Goal: Transaction & Acquisition: Obtain resource

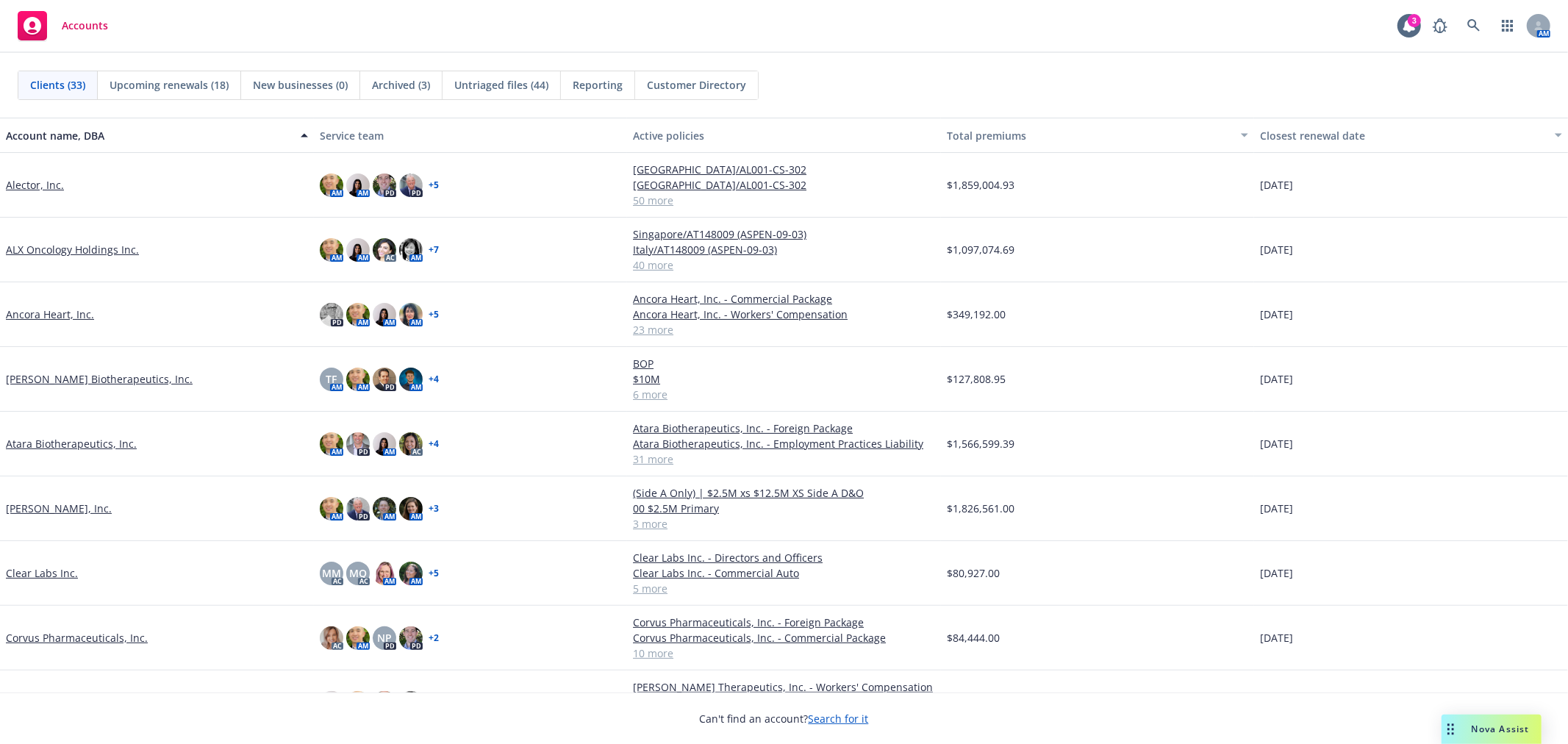
click at [1048, 42] on div "Accounts 3 AM" at bounding box center [784, 26] width 1568 height 53
click at [392, 13] on div "Accounts 3 AM" at bounding box center [784, 26] width 1568 height 53
click at [922, 45] on div "Accounts 3 AM" at bounding box center [784, 26] width 1568 height 53
drag, startPoint x: 989, startPoint y: 50, endPoint x: 1242, endPoint y: 75, distance: 254.2
click at [989, 50] on div "Accounts 3 AM" at bounding box center [784, 26] width 1568 height 53
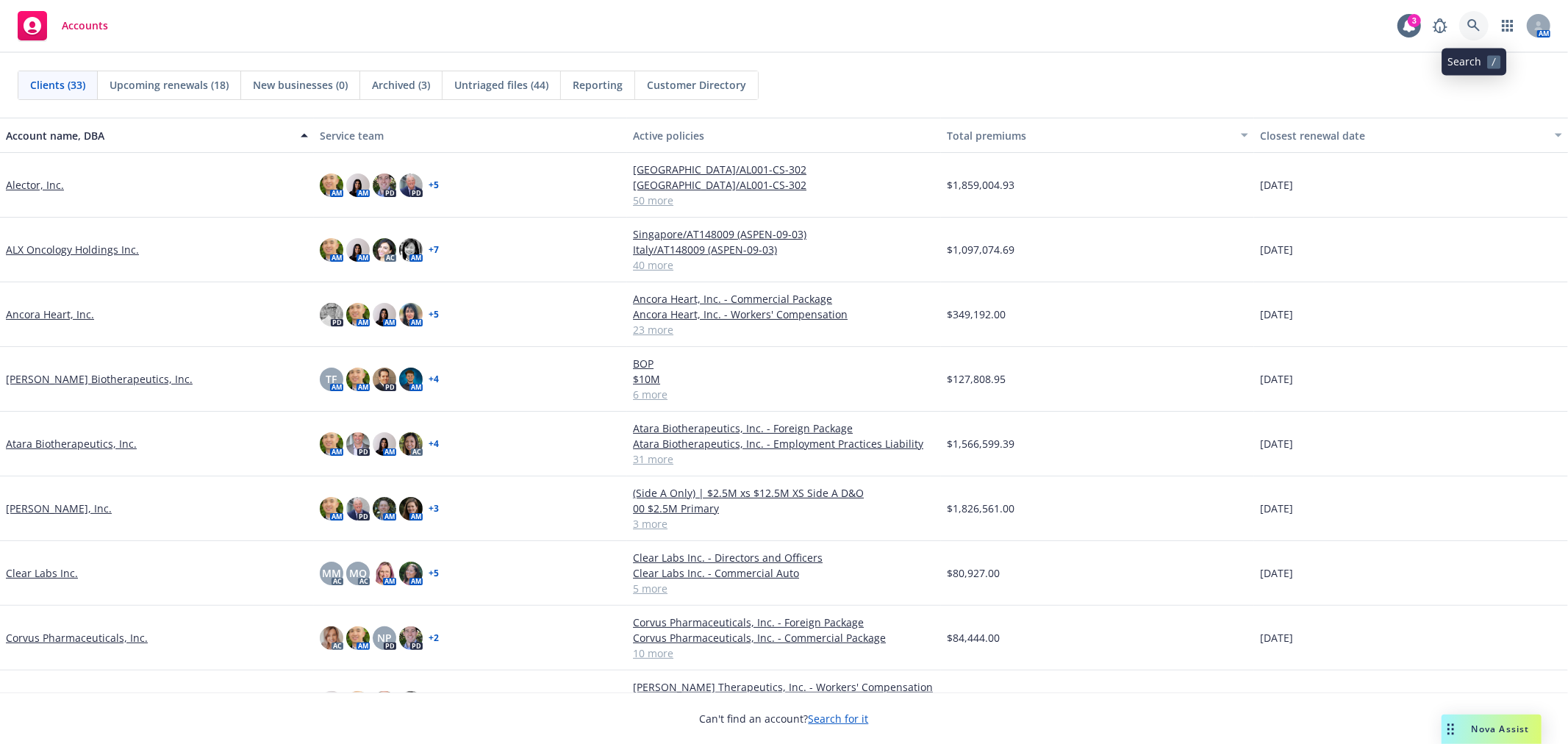
click at [1485, 29] on link at bounding box center [1473, 25] width 29 height 29
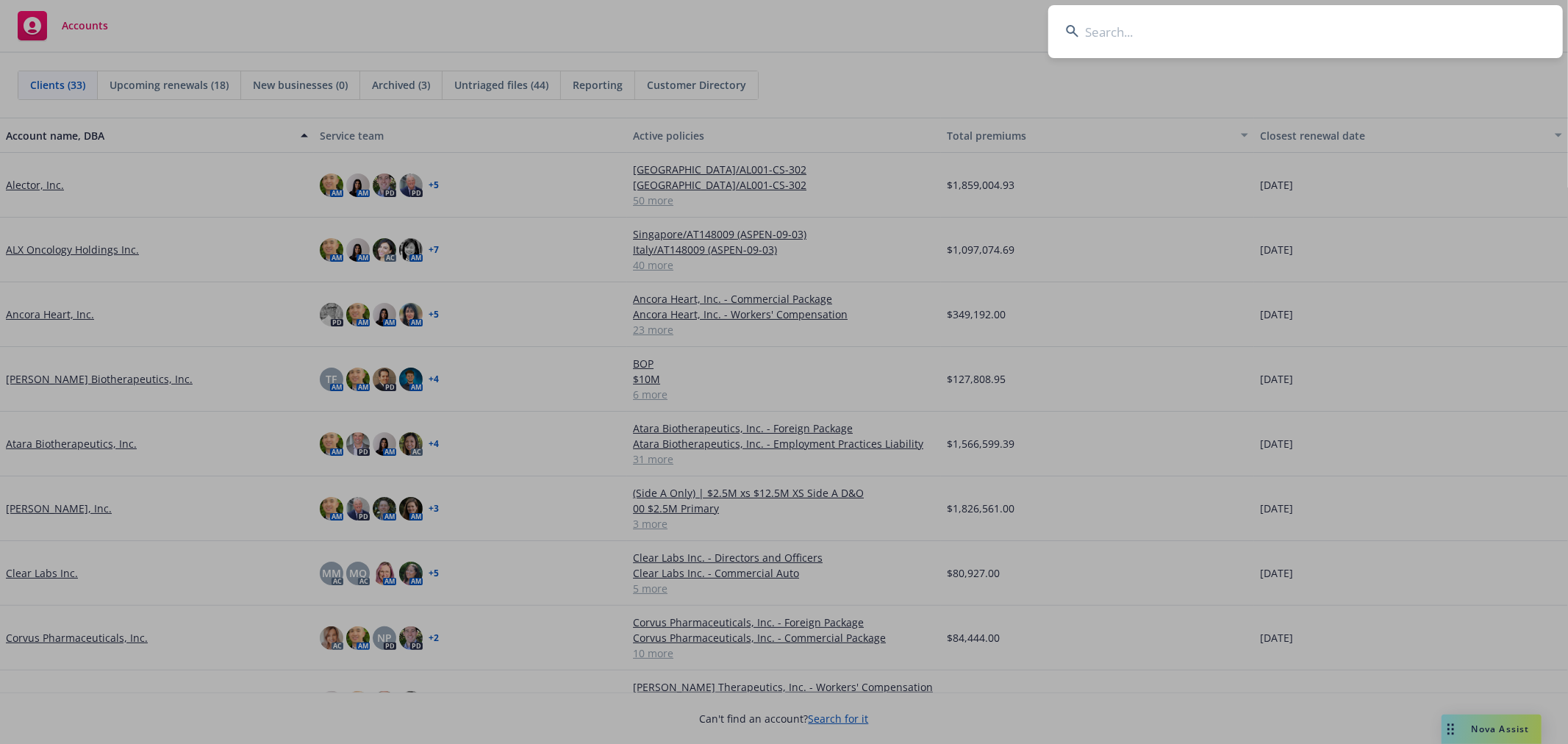
click at [1309, 35] on input at bounding box center [1305, 31] width 515 height 53
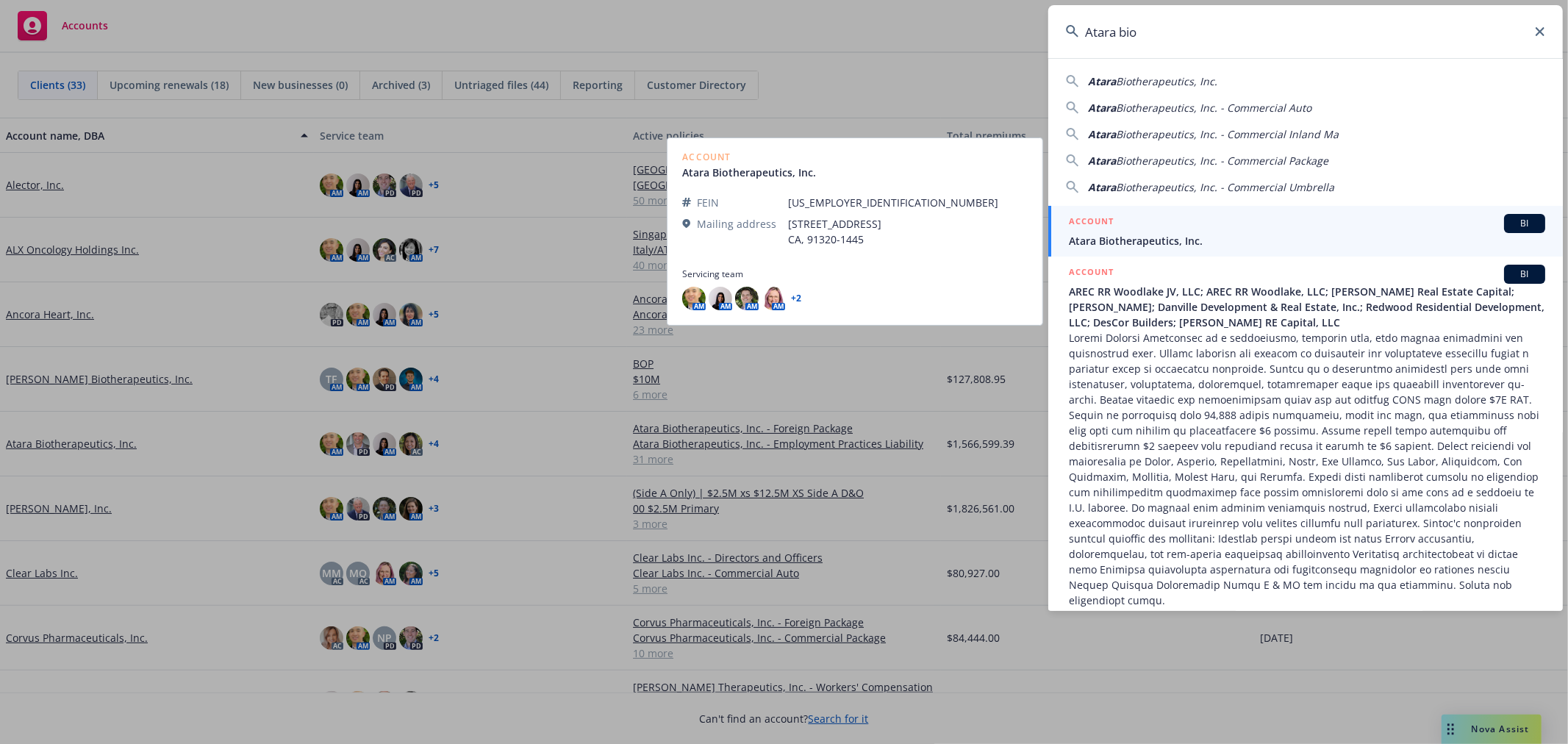
type input "Atara bio"
click at [1159, 229] on div "ACCOUNT BI" at bounding box center [1306, 223] width 476 height 19
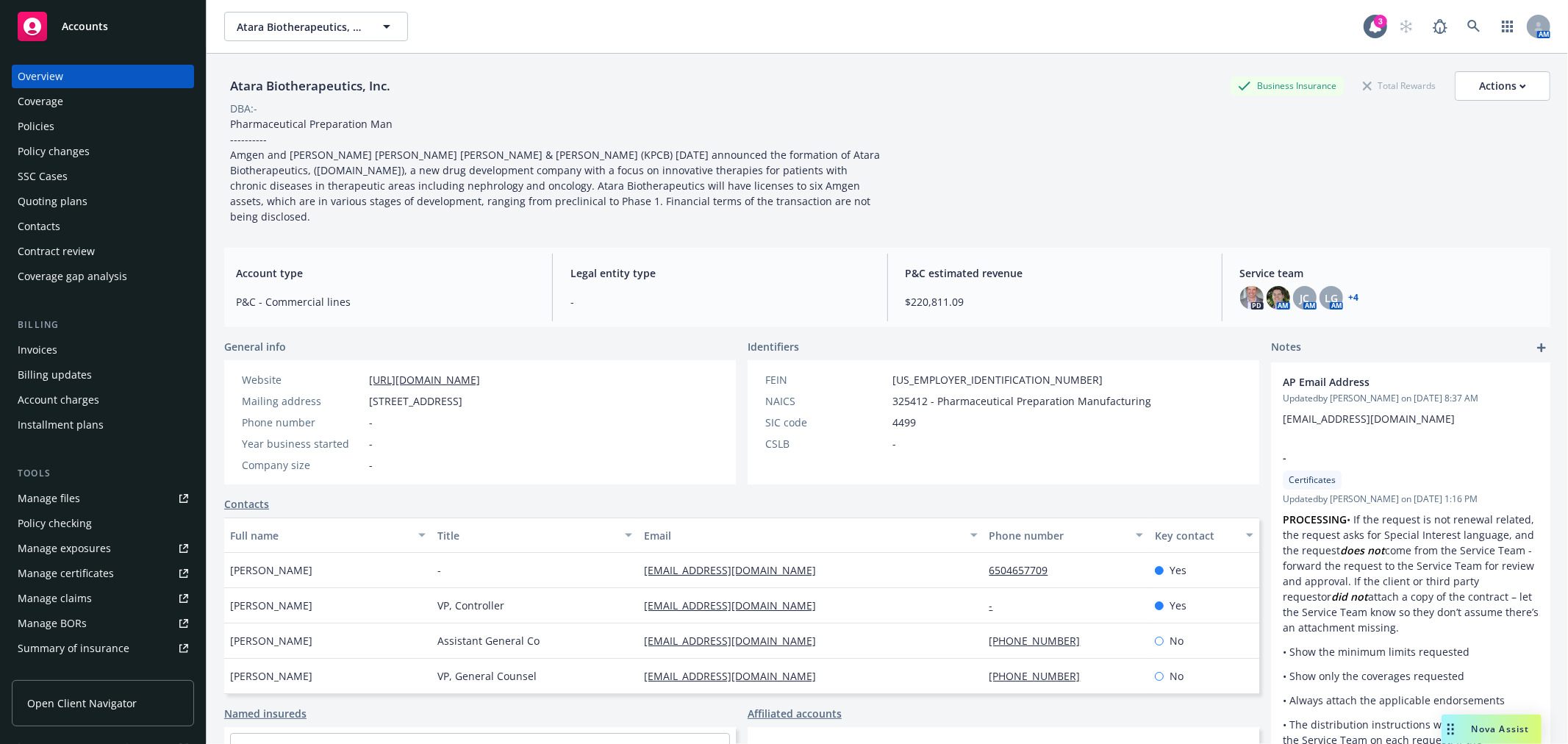
click at [27, 127] on div "Policies" at bounding box center [36, 127] width 37 height 24
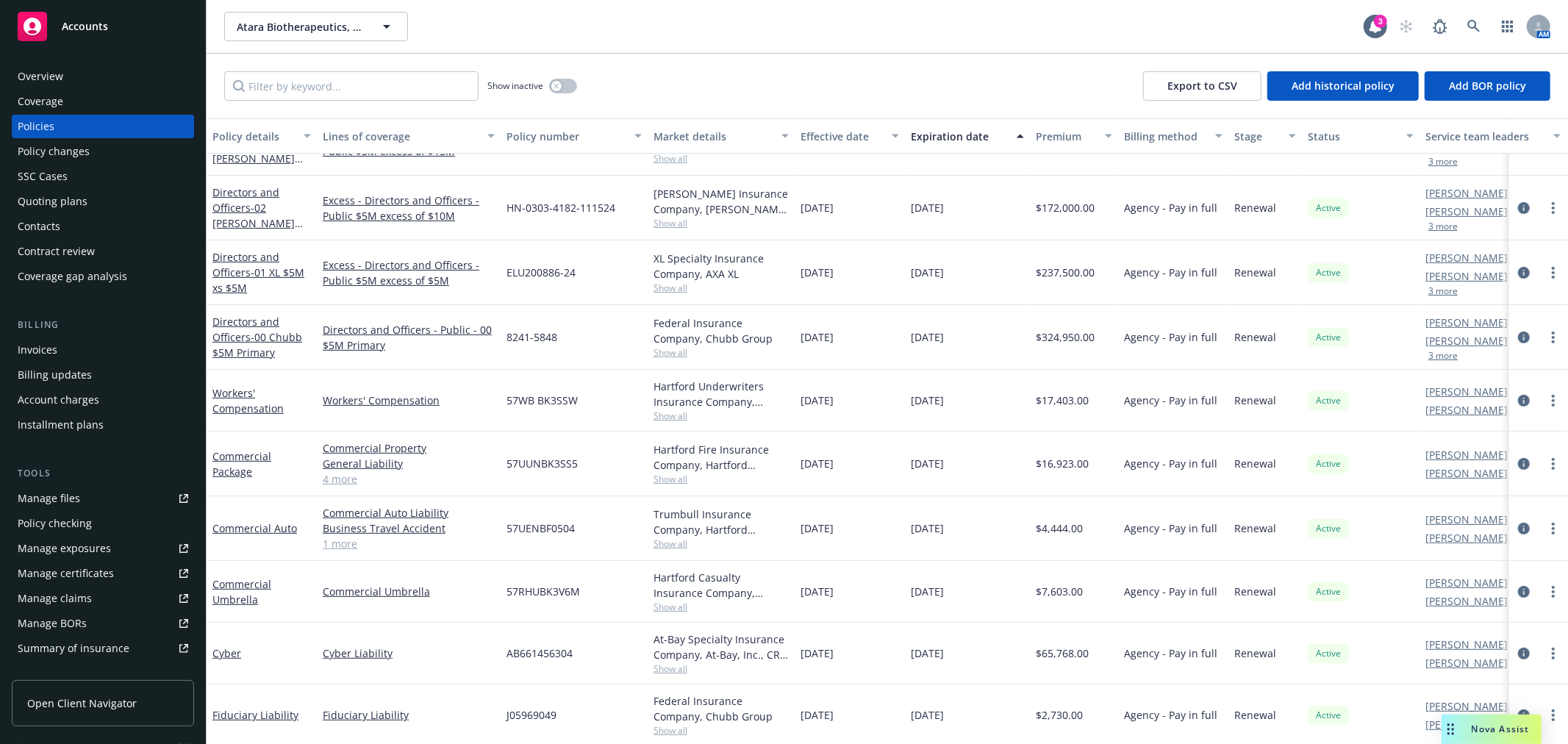
scroll to position [408, 0]
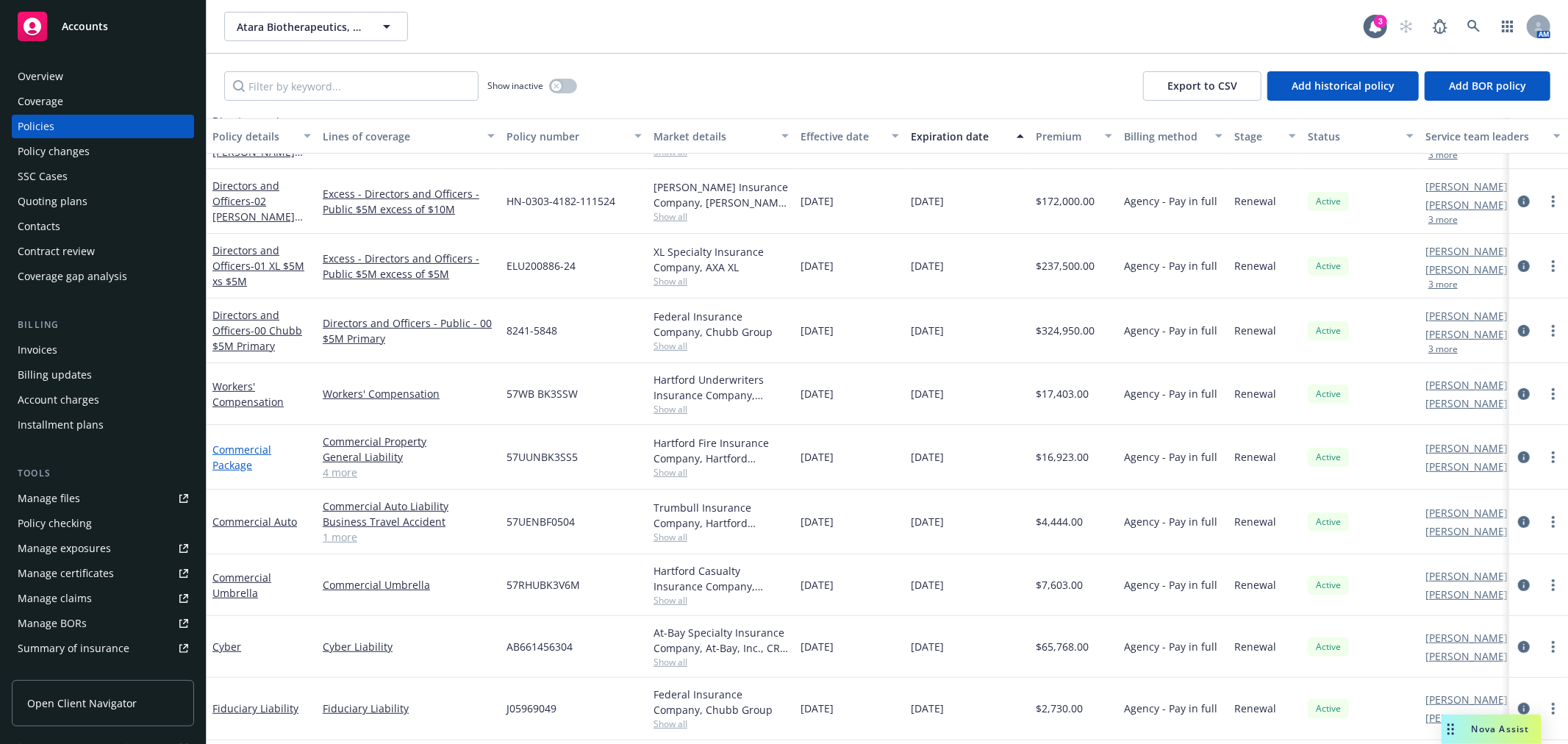
click at [248, 449] on link "Commercial Package" at bounding box center [242, 457] width 59 height 29
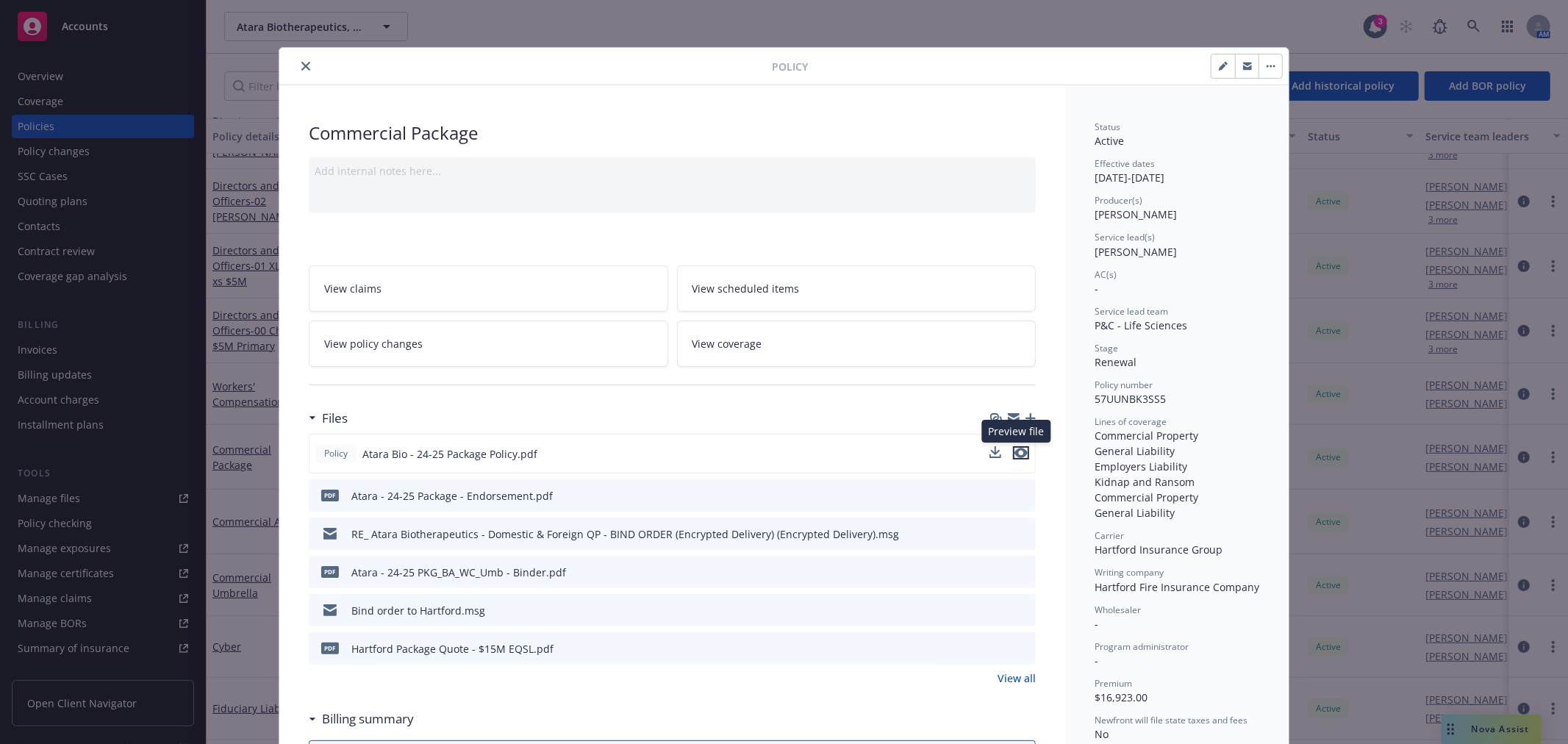
click at [1018, 450] on icon "preview file" at bounding box center [1021, 453] width 13 height 10
click at [1015, 566] on icon "preview file" at bounding box center [1022, 571] width 13 height 10
